Goal: Transaction & Acquisition: Purchase product/service

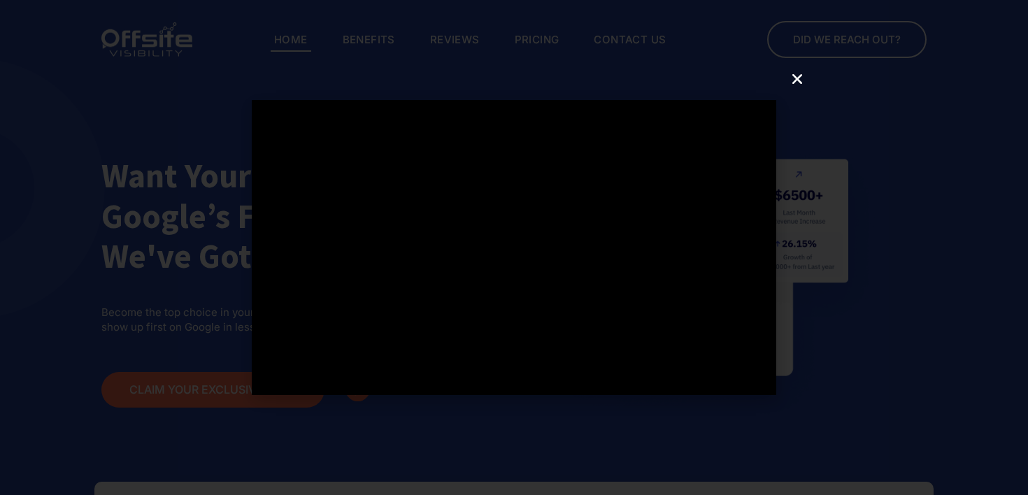
click at [800, 90] on div at bounding box center [514, 247] width 1028 height 495
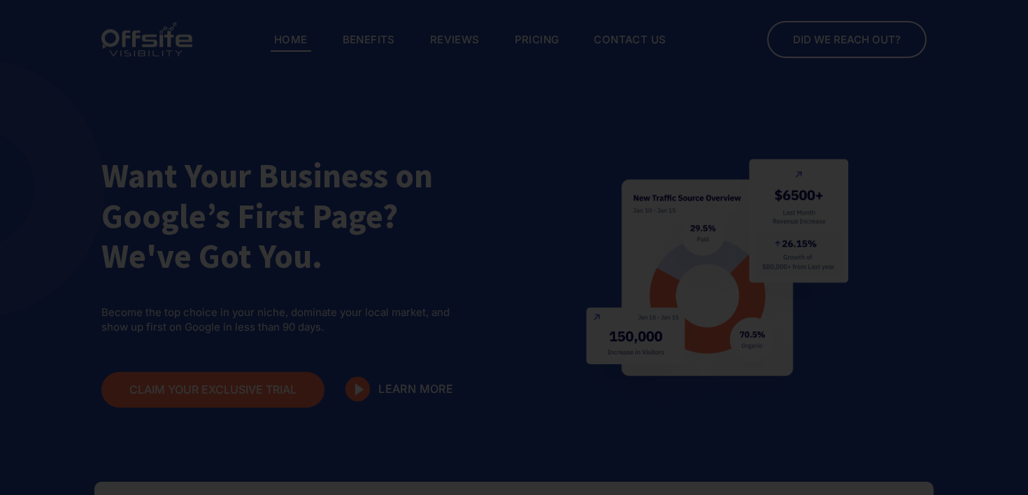
click at [796, 80] on div at bounding box center [514, 247] width 1028 height 495
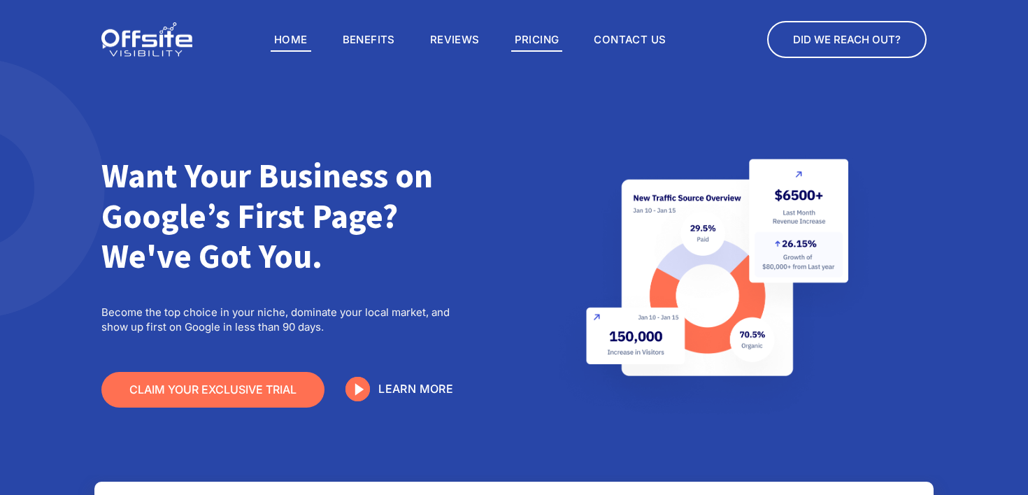
click at [537, 48] on link "Pricing" at bounding box center [537, 40] width 52 height 24
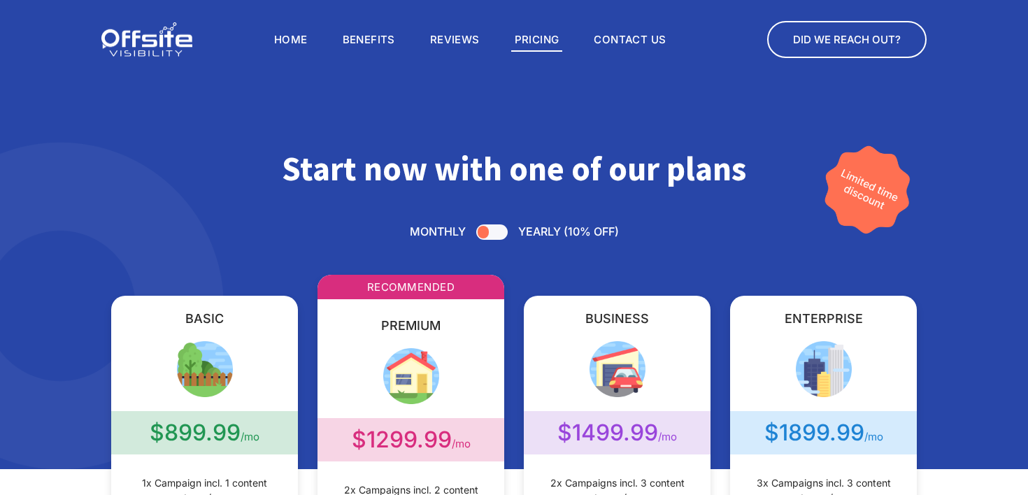
click at [494, 227] on div at bounding box center [491, 232] width 31 height 15
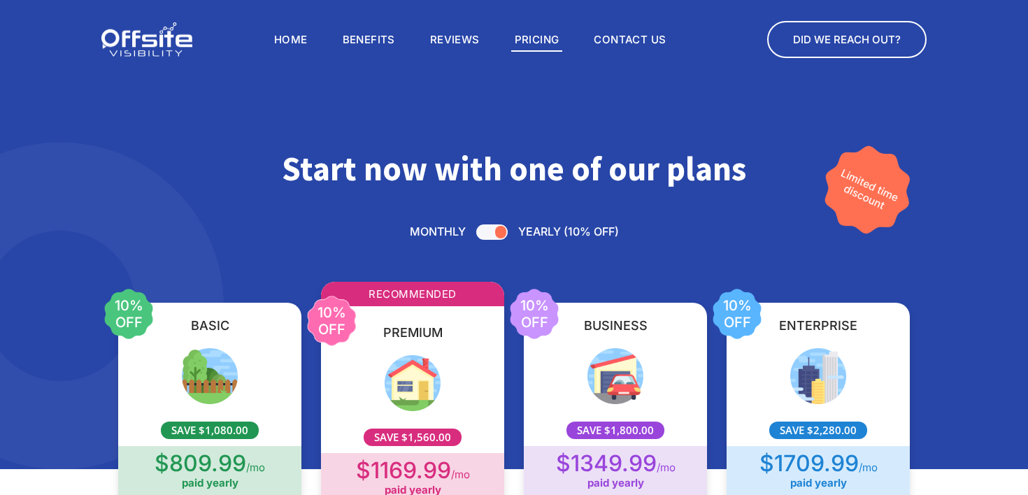
click at [487, 233] on div at bounding box center [491, 232] width 31 height 15
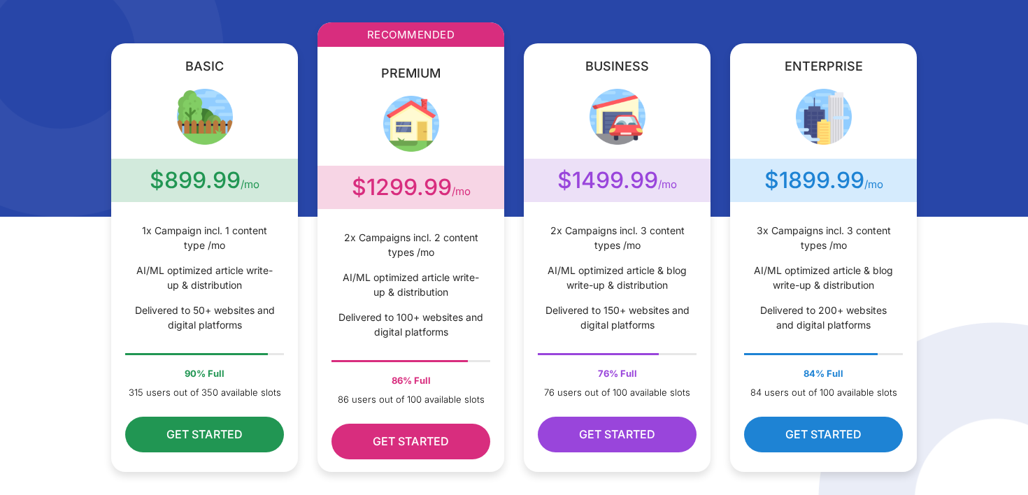
scroll to position [253, 0]
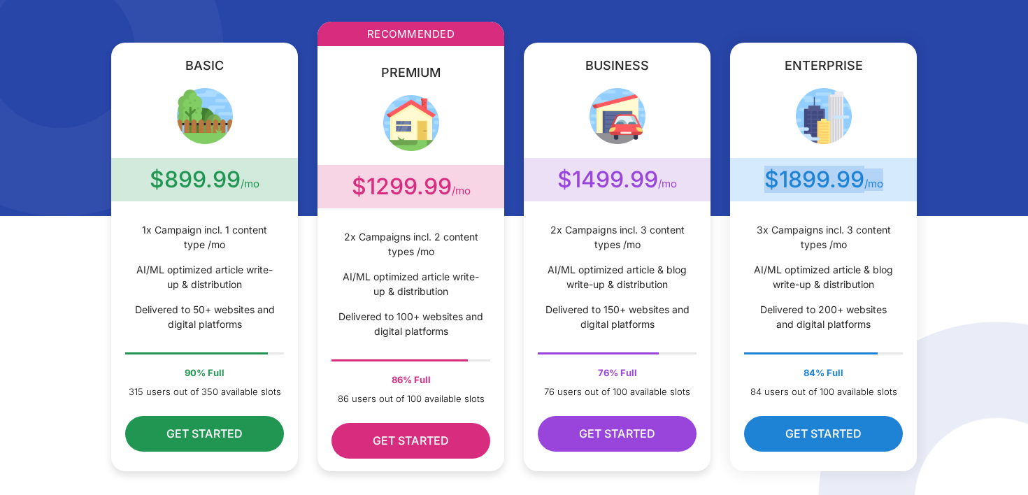
drag, startPoint x: 766, startPoint y: 174, endPoint x: 887, endPoint y: 189, distance: 121.9
click at [887, 189] on div "$1899.99 /mo" at bounding box center [823, 180] width 187 height 22
click at [774, 229] on span "3x Campaigns incl. 3 content types /mo" at bounding box center [823, 236] width 145 height 29
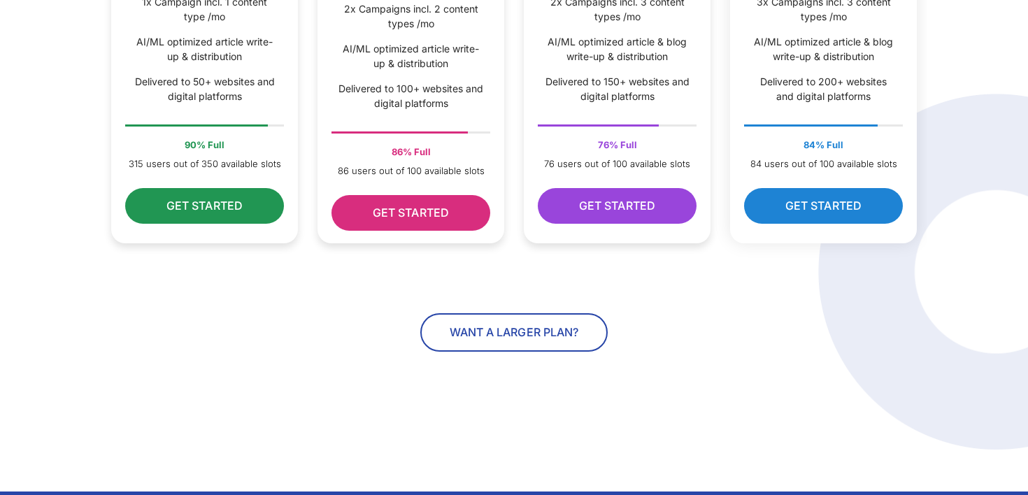
scroll to position [482, 0]
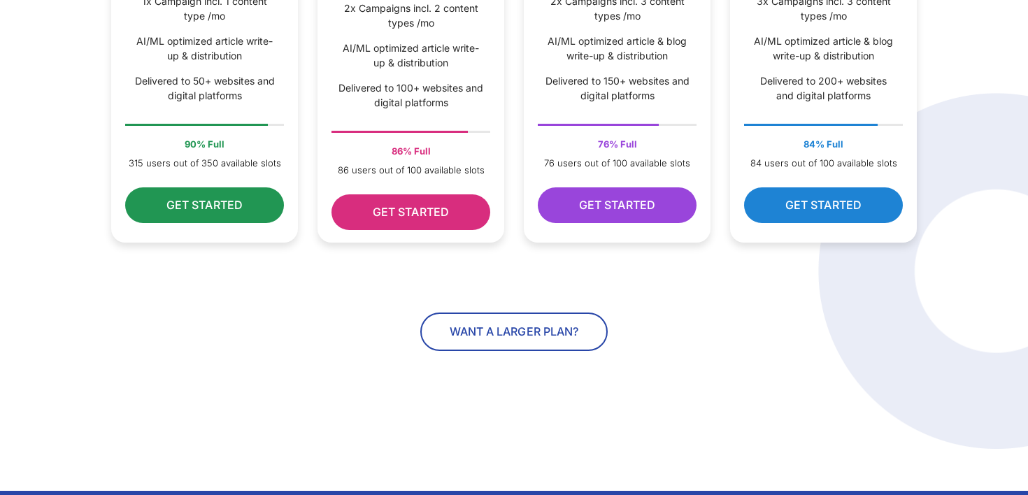
click at [549, 309] on div "Want a larger plan?" at bounding box center [514, 304] width 812 height 94
click at [525, 336] on span "Want a larger plan?" at bounding box center [514, 332] width 141 height 15
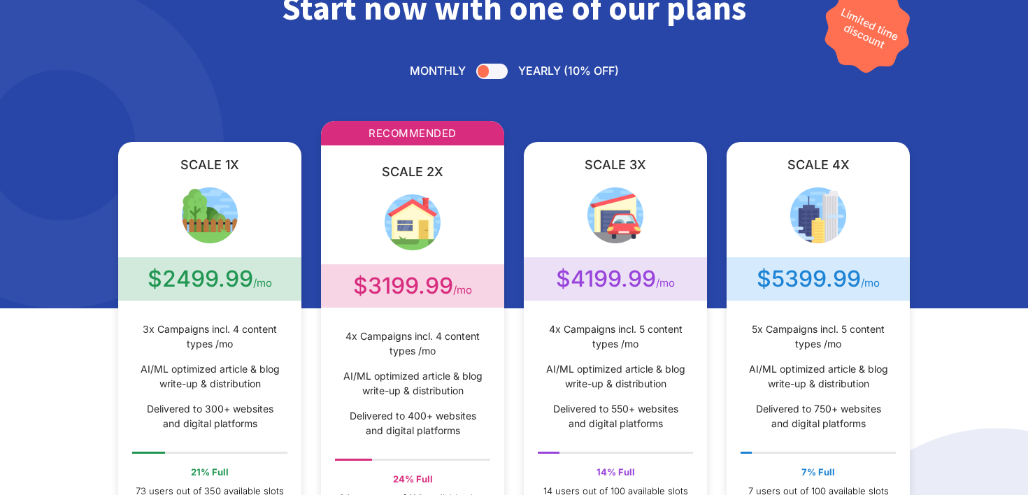
scroll to position [170, 0]
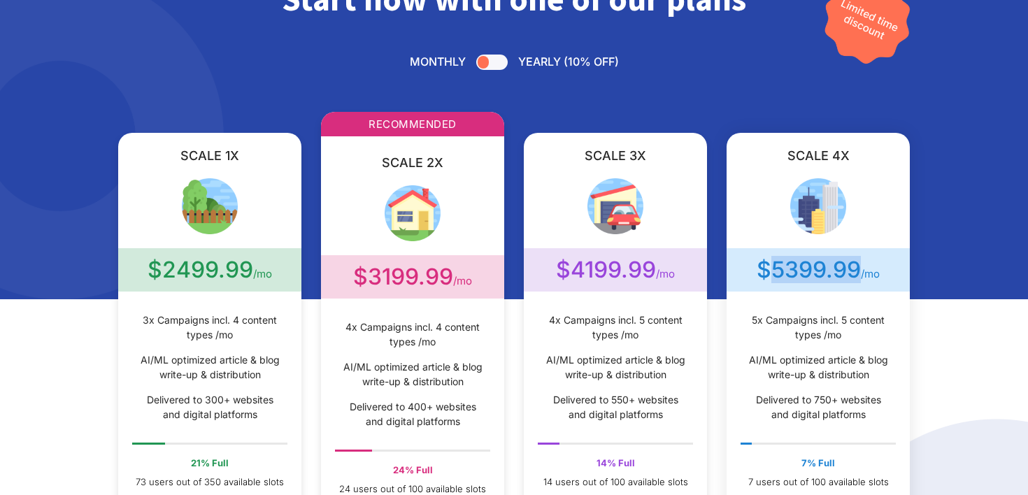
drag, startPoint x: 779, startPoint y: 271, endPoint x: 856, endPoint y: 271, distance: 77.0
click at [856, 271] on div "$5399.99 /mo" at bounding box center [818, 270] width 183 height 22
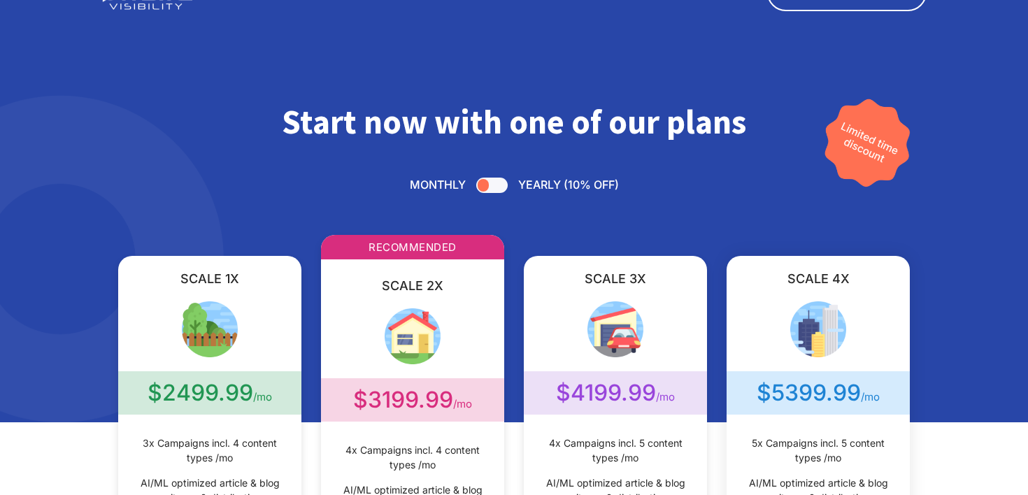
scroll to position [40, 0]
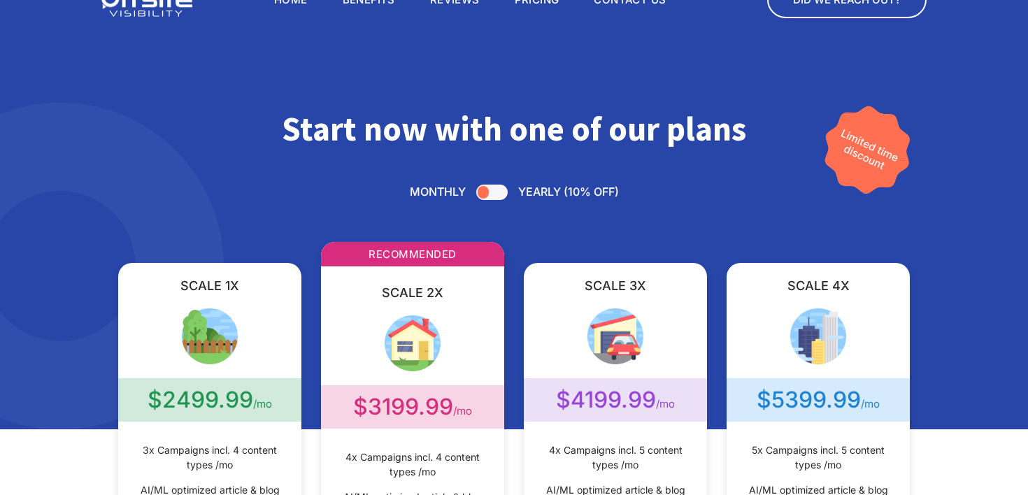
click at [498, 197] on div at bounding box center [491, 192] width 31 height 15
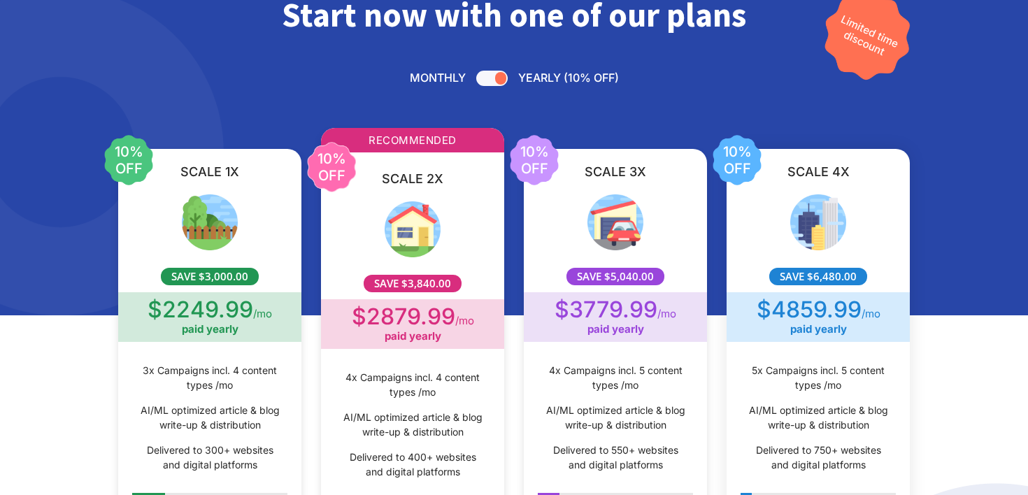
scroll to position [290, 0]
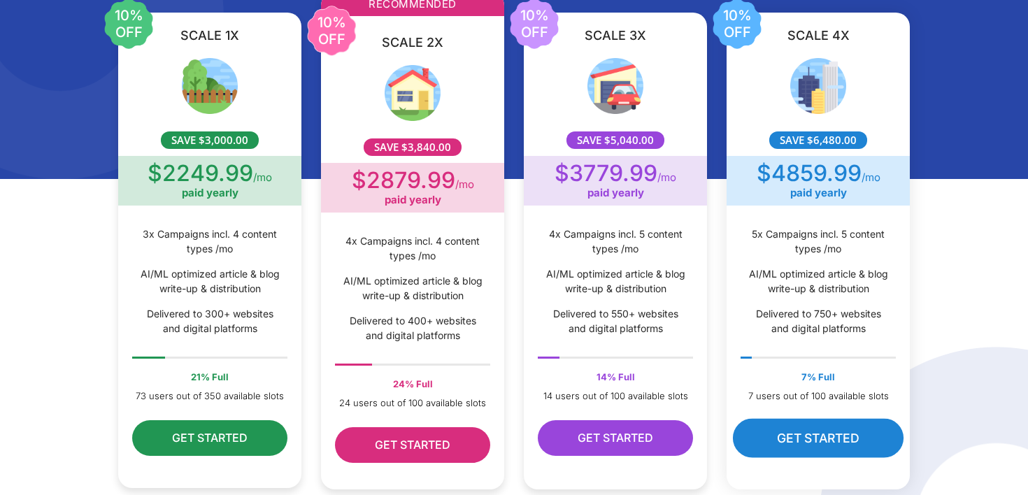
click at [818, 441] on span "Get Started" at bounding box center [818, 438] width 83 height 15
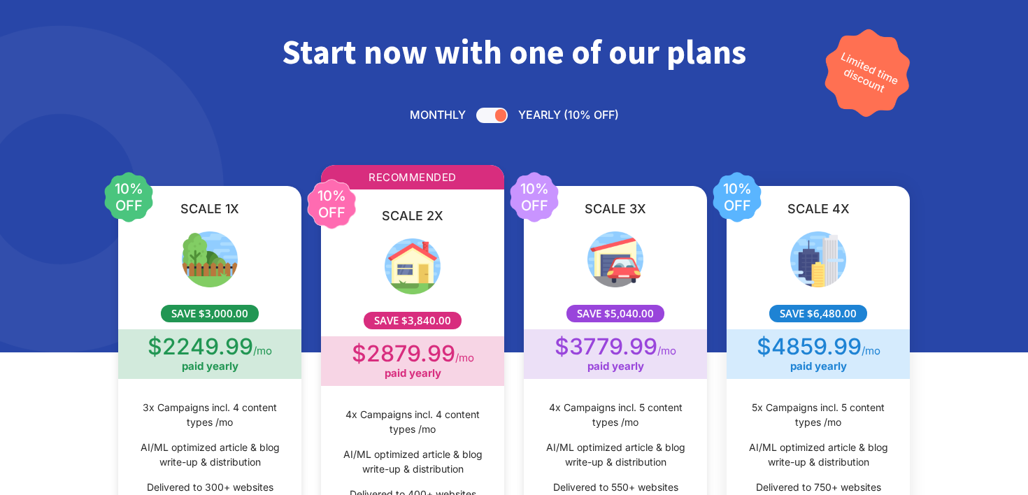
scroll to position [90, 0]
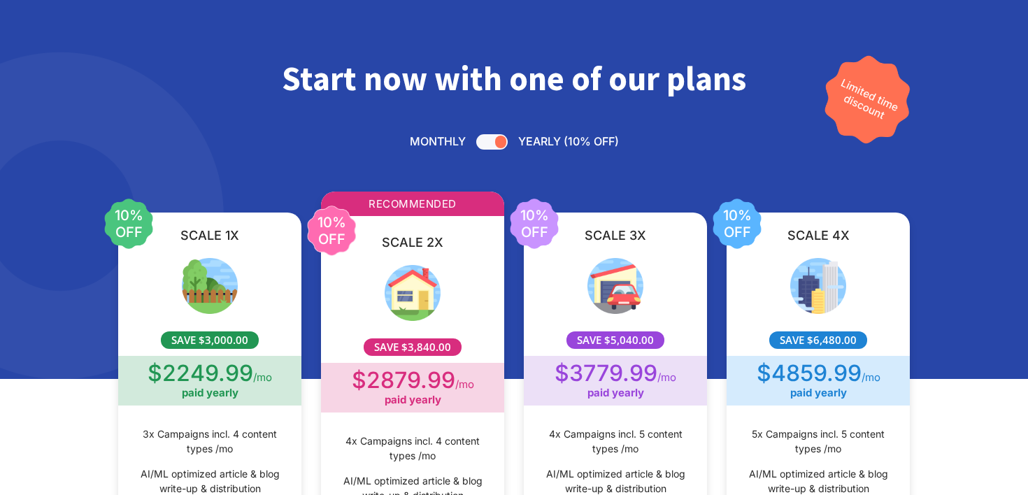
click at [496, 148] on div at bounding box center [491, 141] width 31 height 15
